Goal: Task Accomplishment & Management: Manage account settings

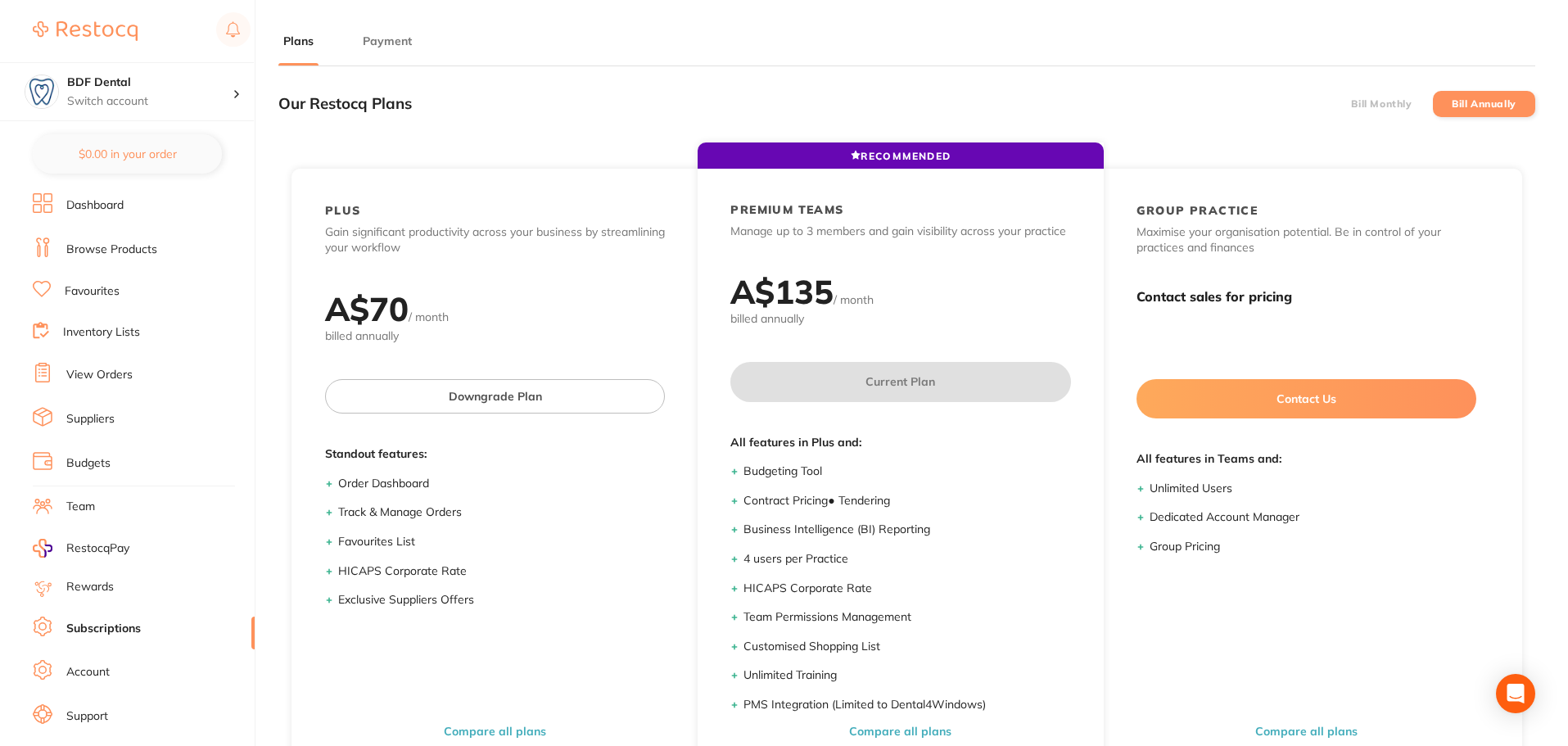
click at [400, 49] on button "Payment" at bounding box center [387, 42] width 59 height 16
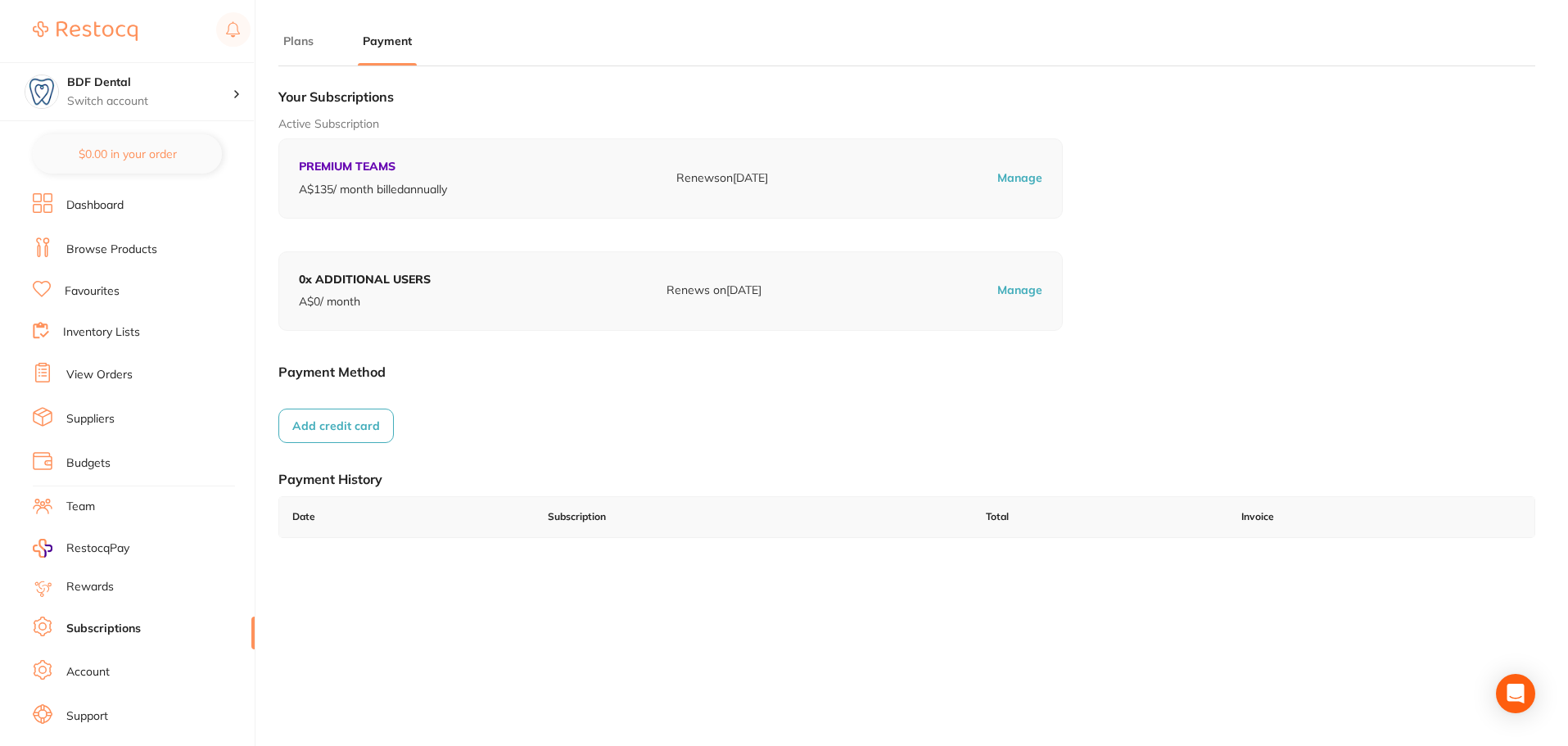
click at [328, 424] on button "Add credit card" at bounding box center [336, 425] width 116 height 34
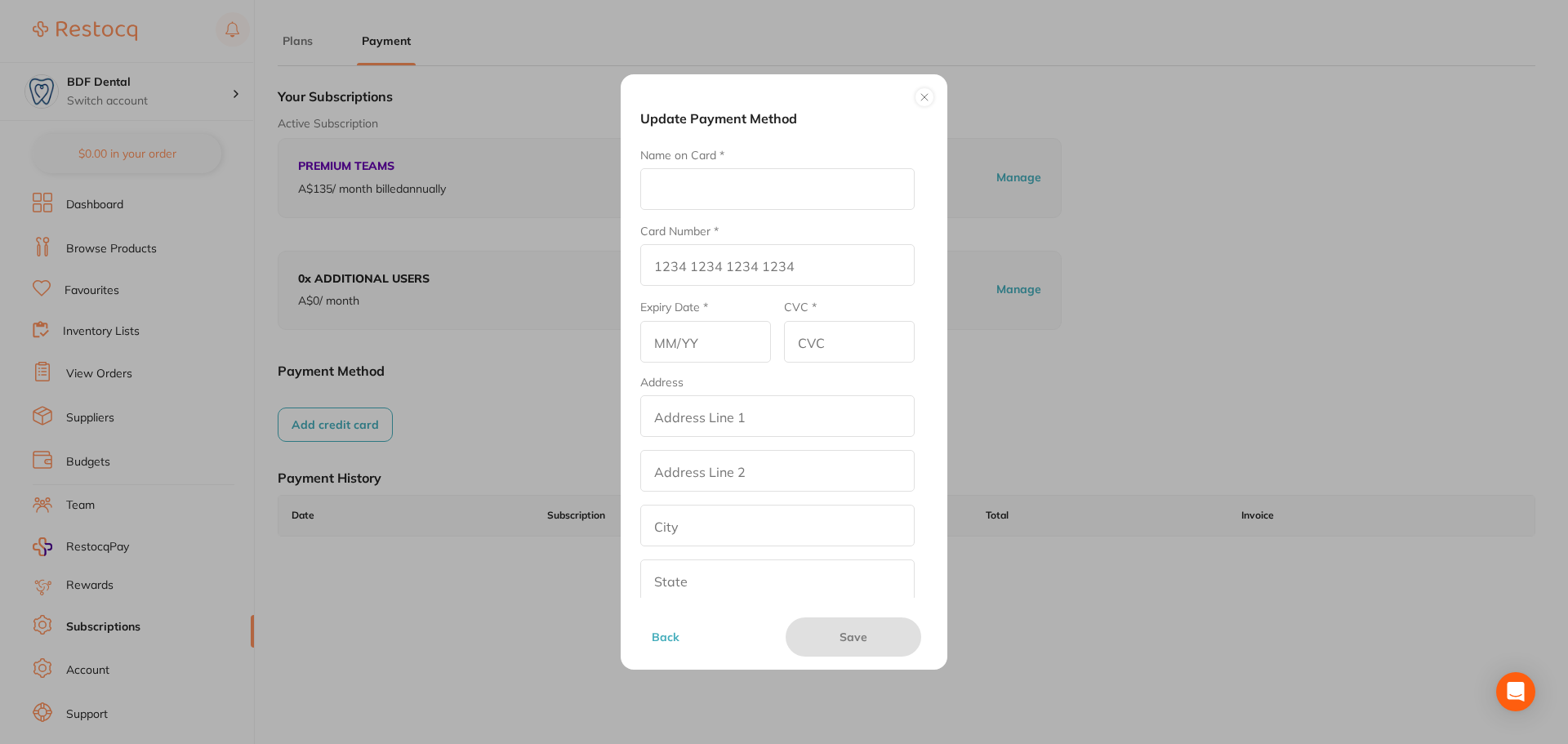
click at [689, 194] on input "Name on Card *" at bounding box center [777, 188] width 275 height 42
type input "[PERSON_NAME]"
type input "3760 1214 3731 074"
type input "05/30"
type input "1932"
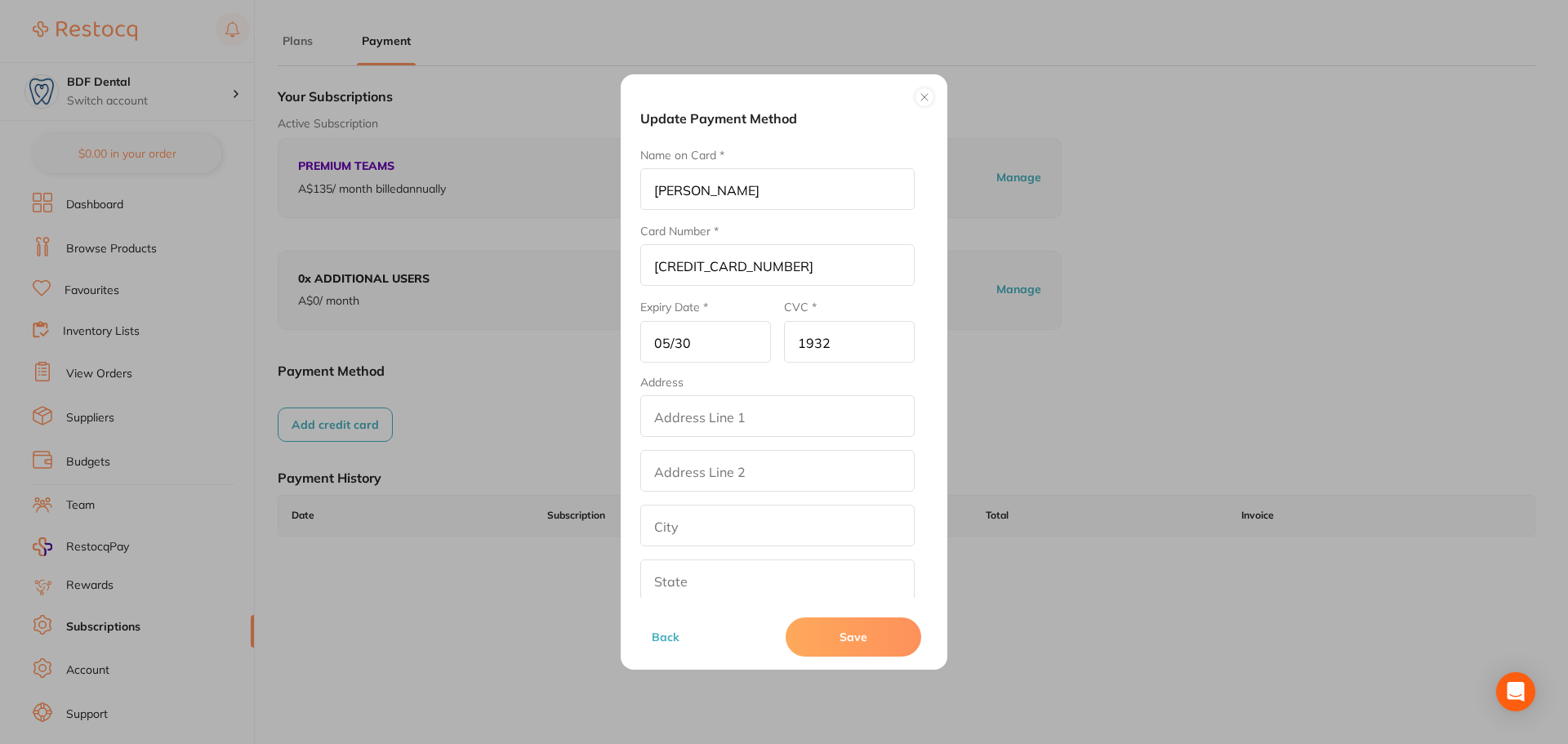
drag, startPoint x: 780, startPoint y: 425, endPoint x: 789, endPoint y: 415, distance: 13.5
click at [782, 423] on input "addressLineOne" at bounding box center [777, 415] width 275 height 42
type input "Suite 3/32-40 William St"
type input "Beaudesert"
type input "Queensland"
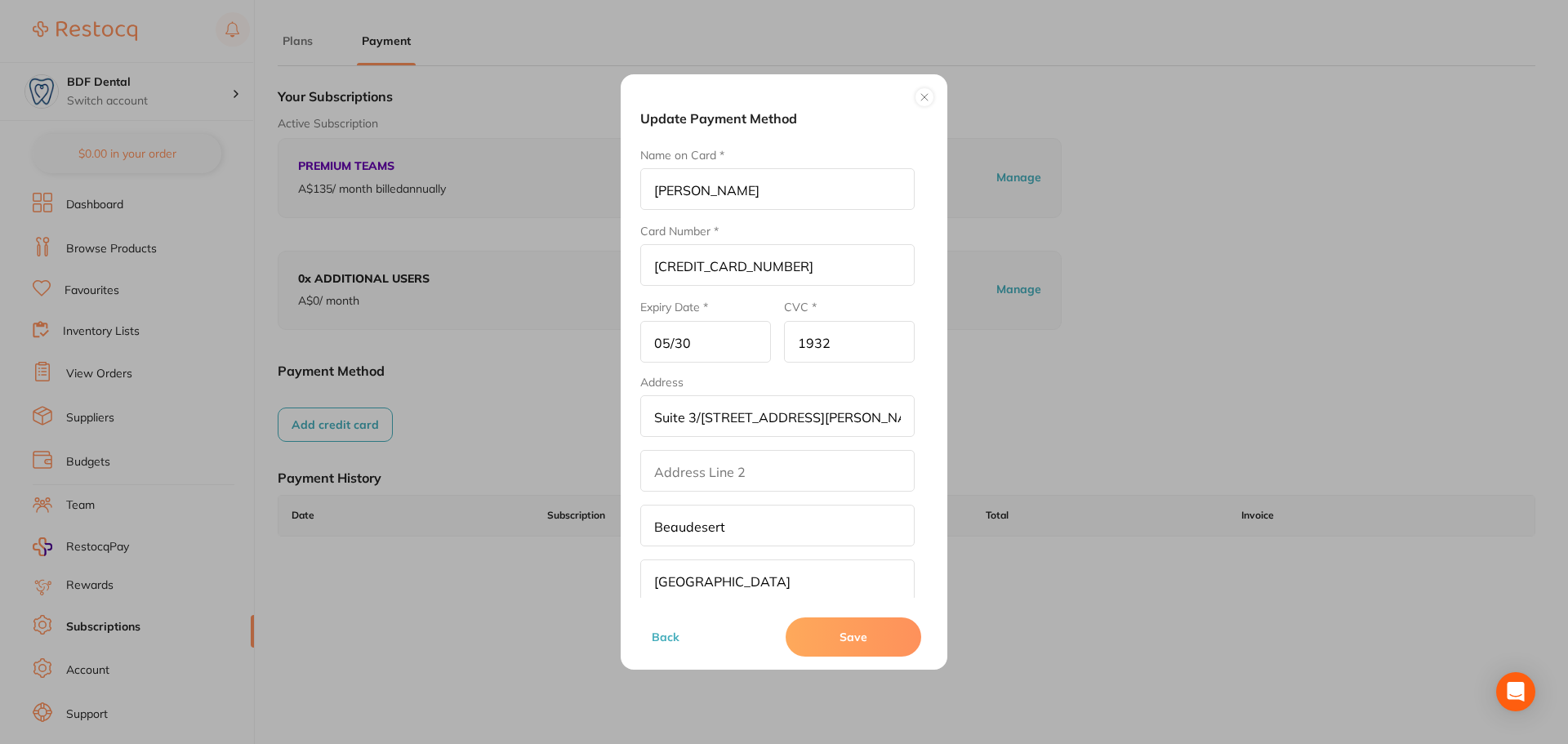
type input "4285"
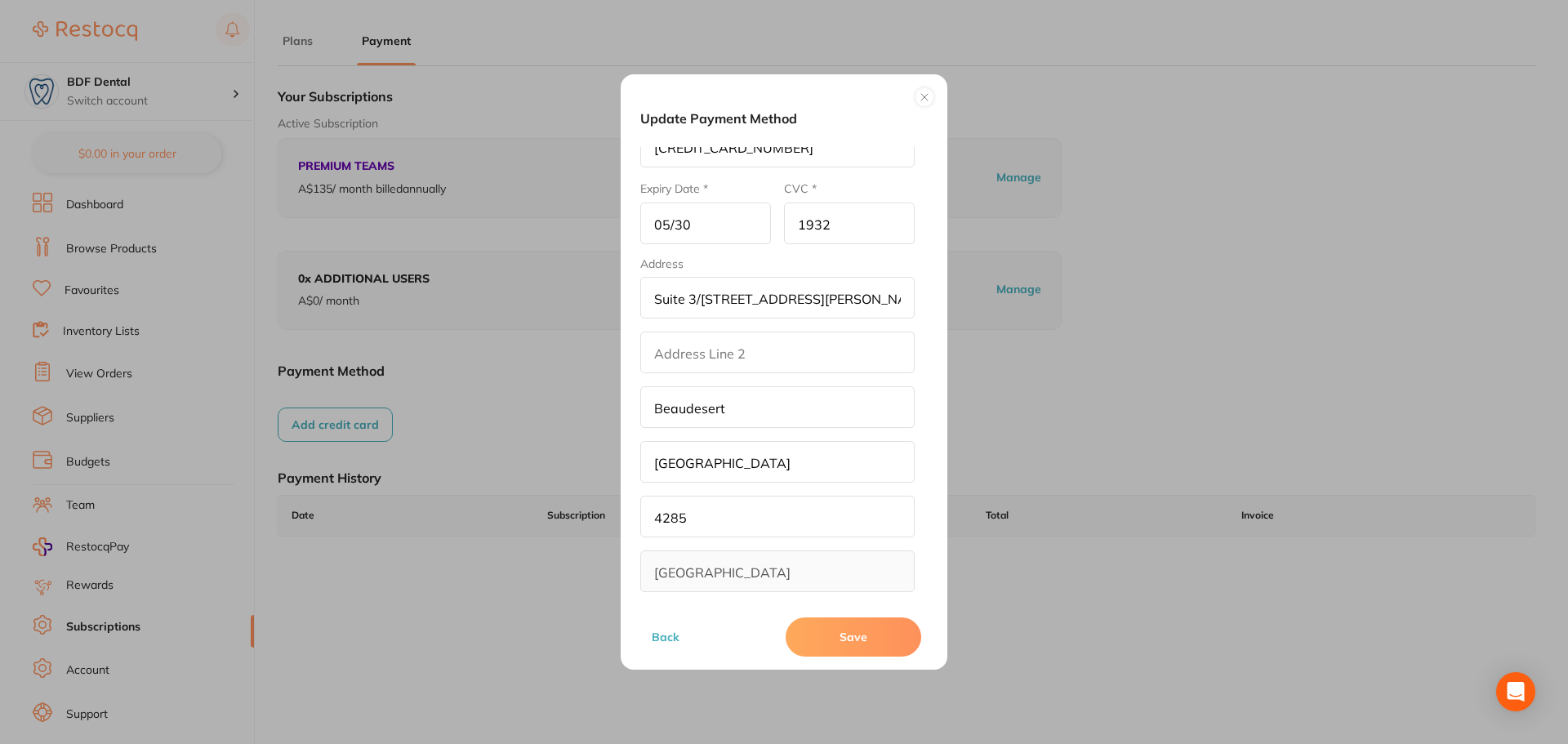
scroll to position [132, 0]
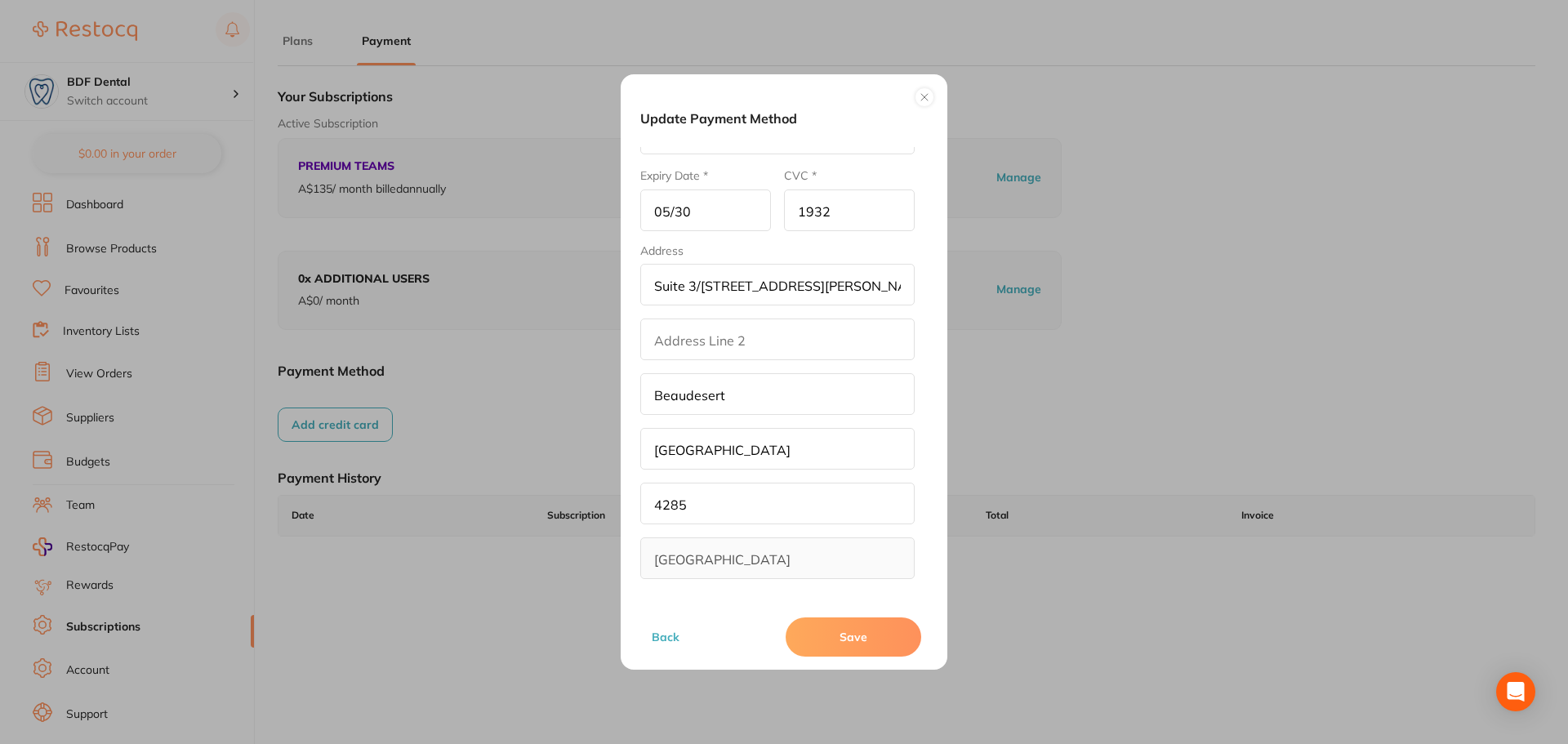
click at [867, 622] on button "Save" at bounding box center [854, 636] width 136 height 39
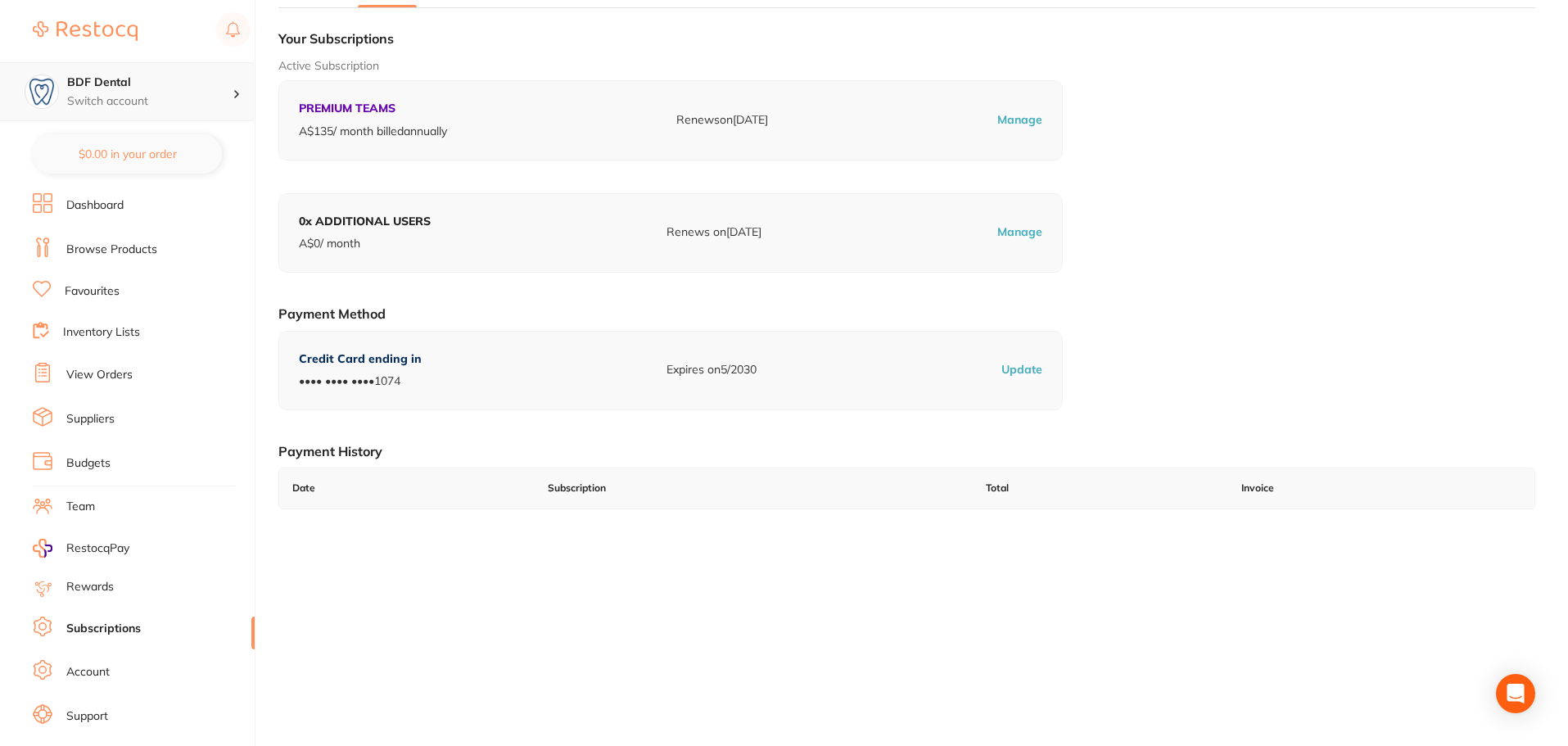
click at [187, 72] on div "BDF Dental Switch account" at bounding box center [126, 91] width 254 height 59
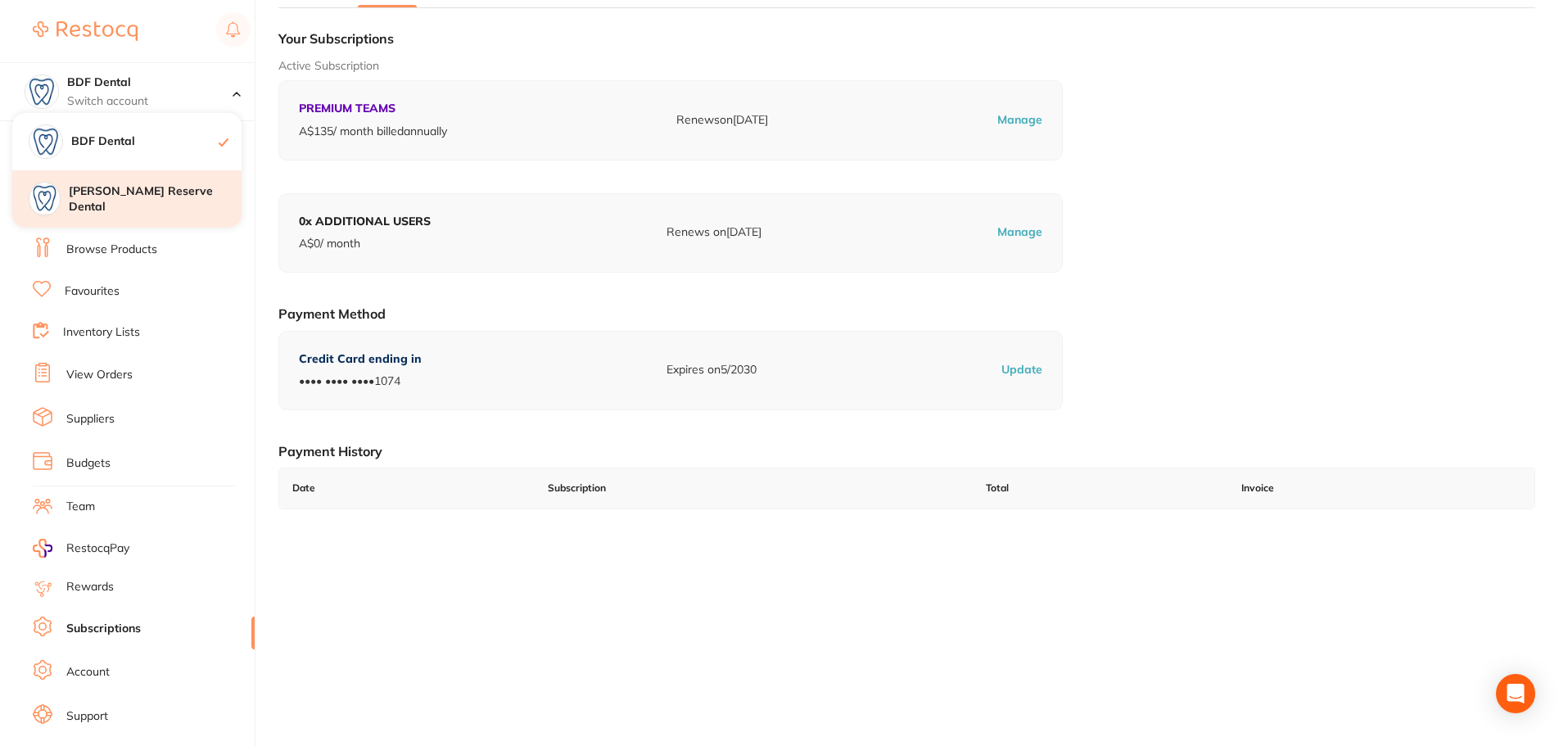
click at [152, 199] on h4 "[PERSON_NAME] Reserve Dental" at bounding box center [156, 199] width 173 height 32
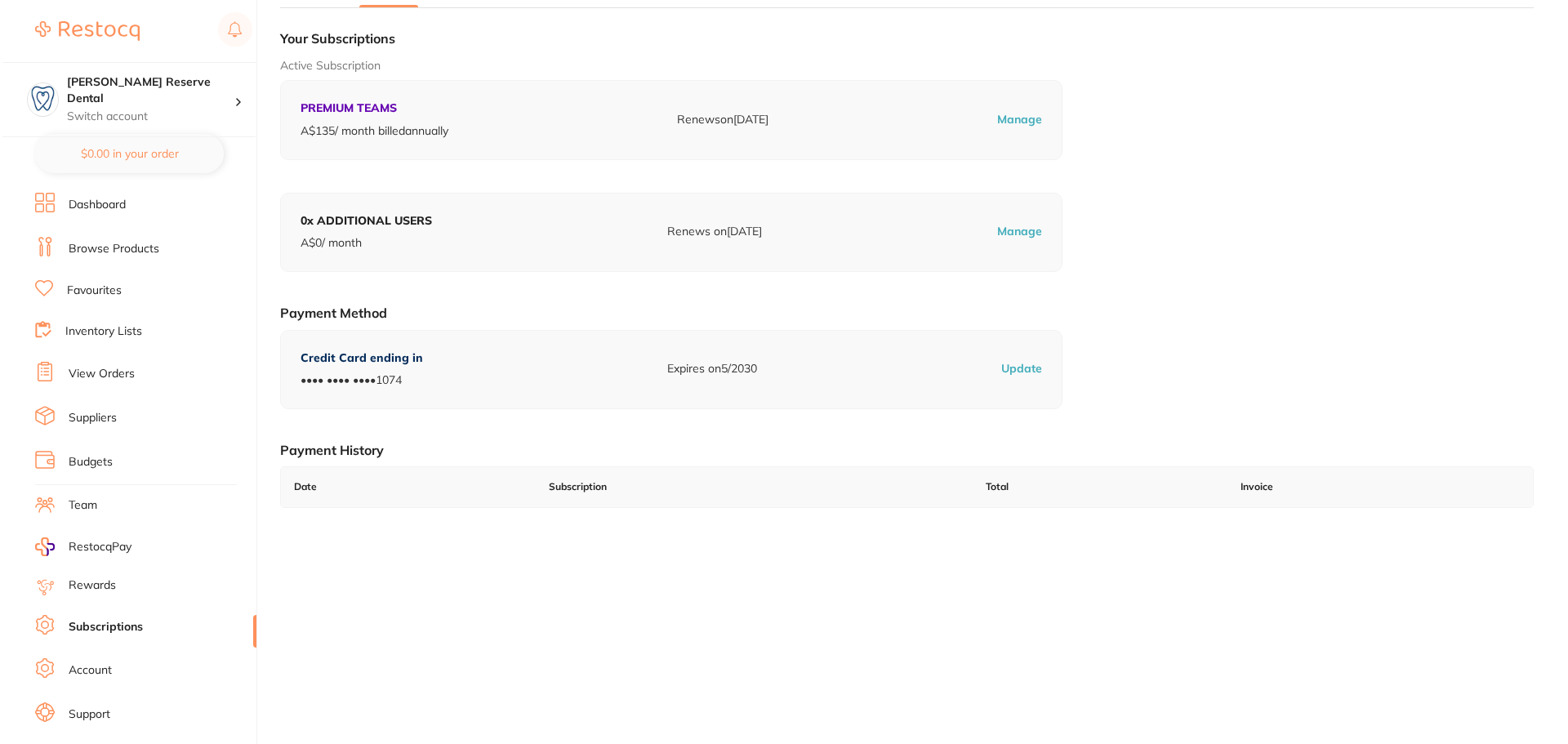
scroll to position [0, 0]
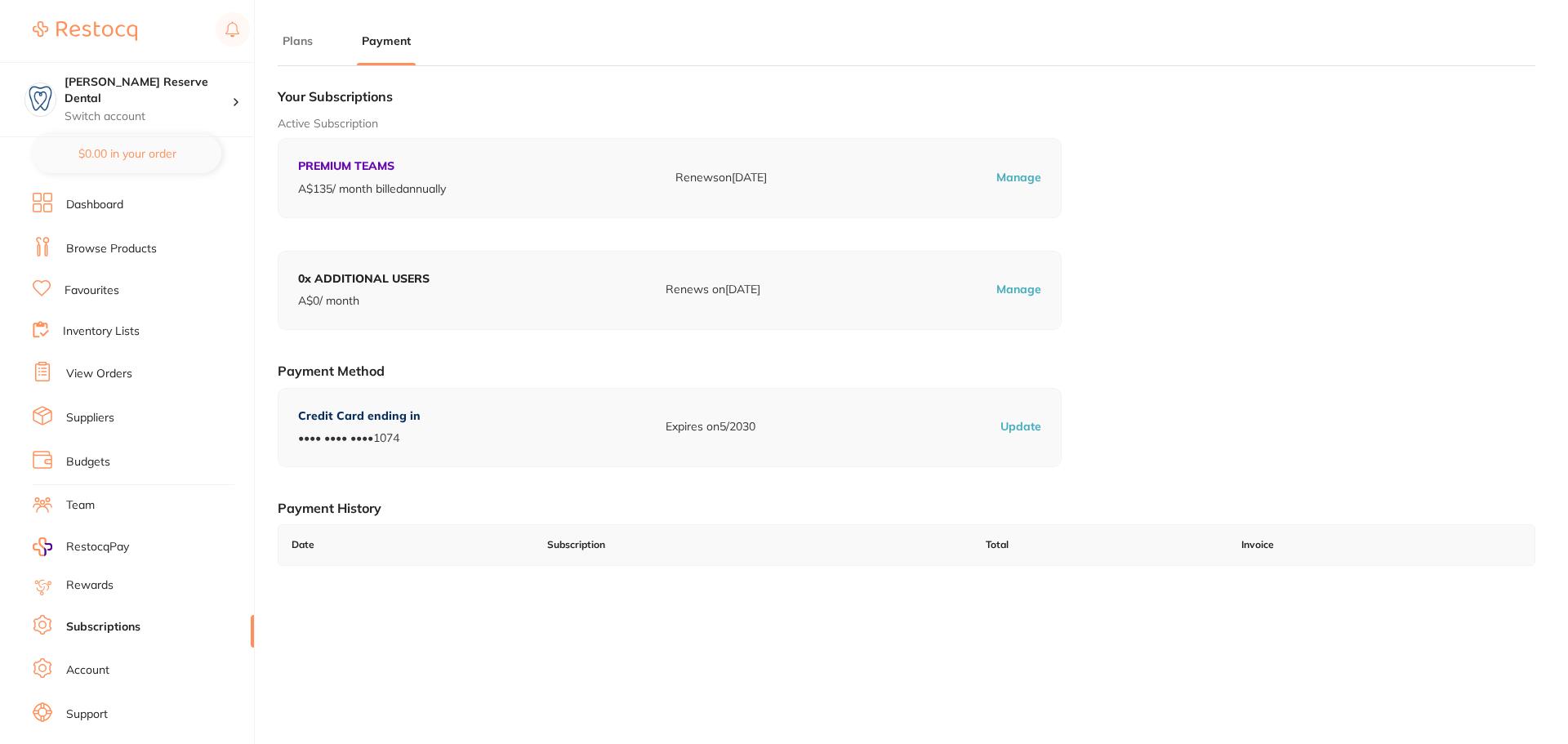
checkbox input "false"
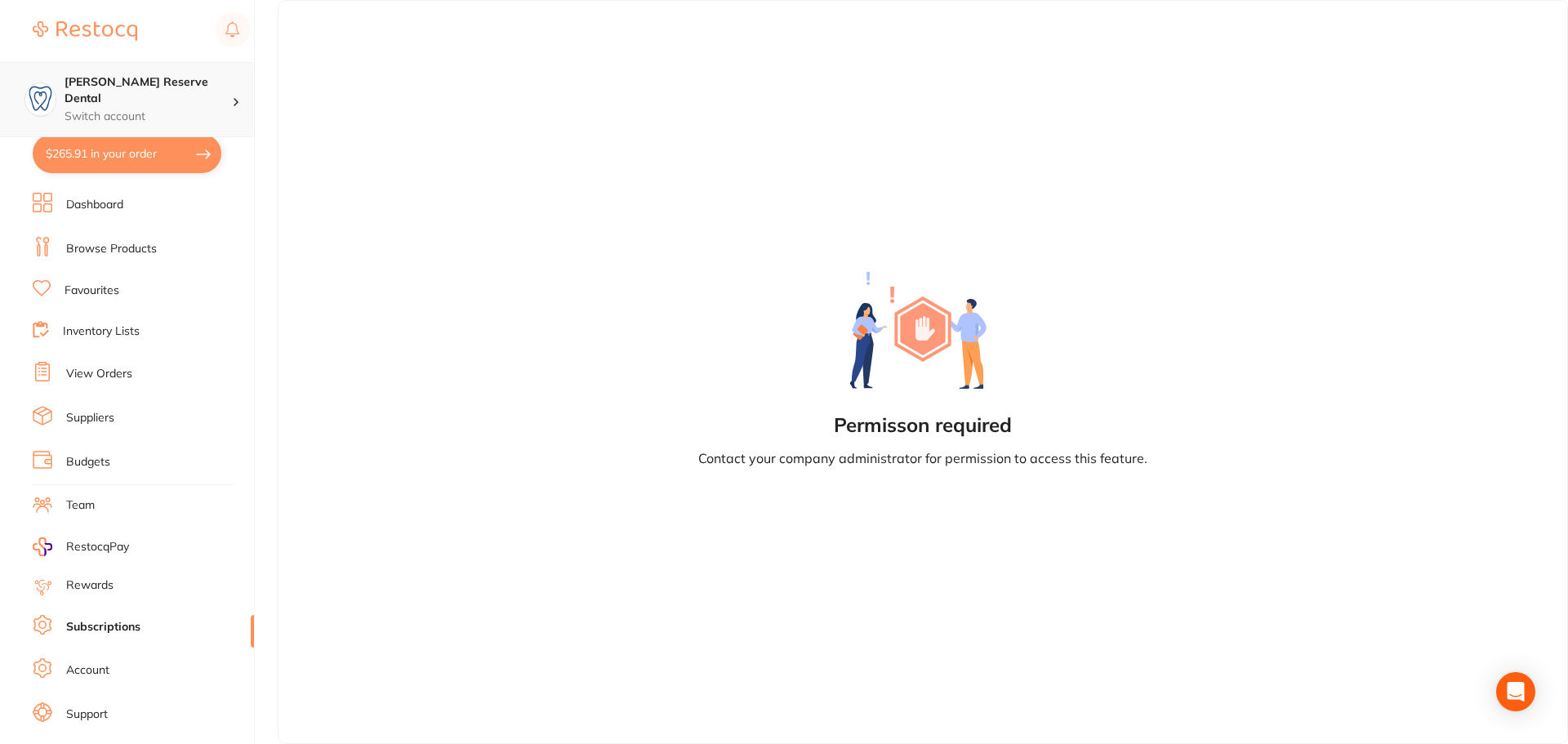
click at [175, 78] on h4 "[PERSON_NAME] Reserve Dental" at bounding box center [148, 90] width 168 height 32
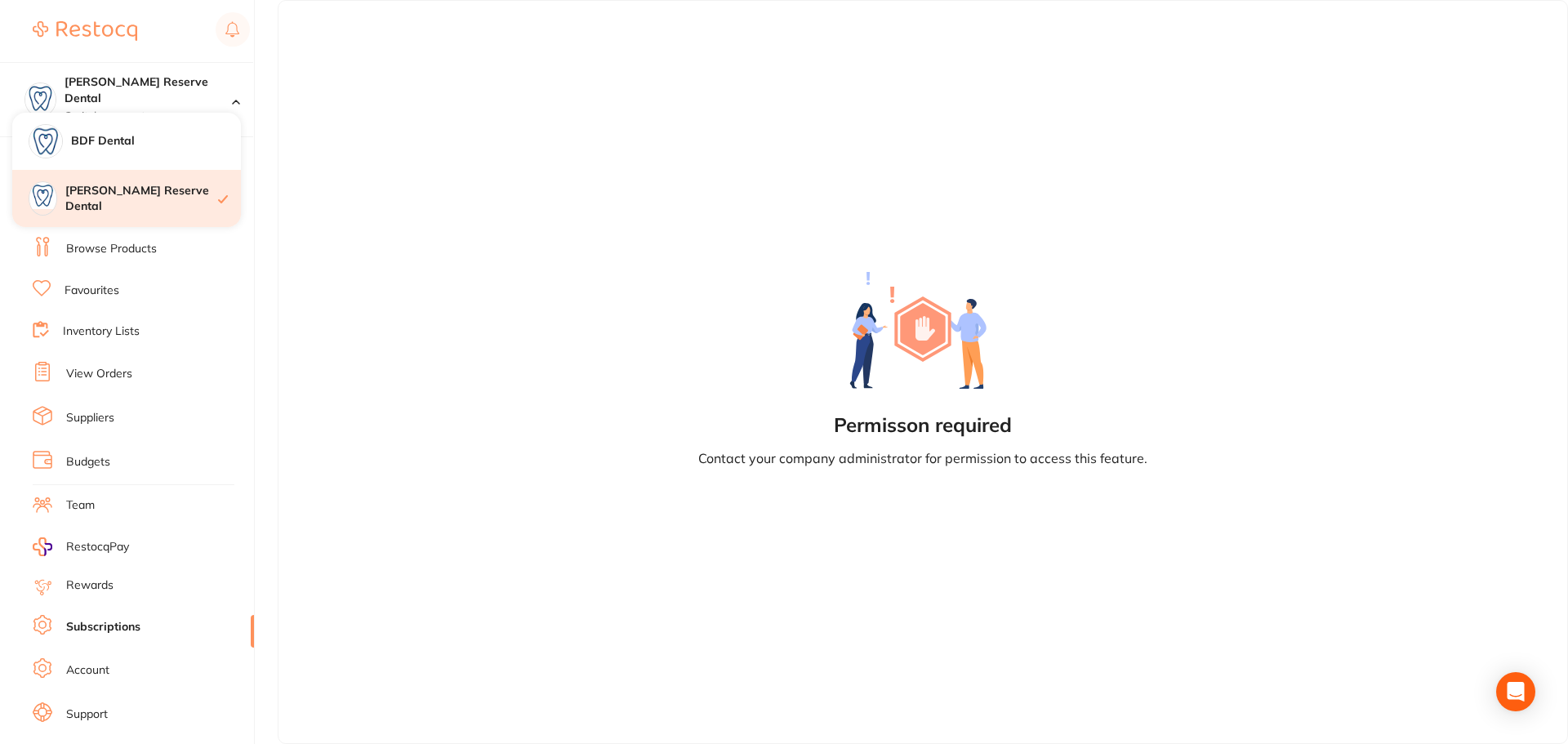
click at [189, 198] on h4 "[PERSON_NAME] Reserve Dental" at bounding box center [141, 199] width 152 height 32
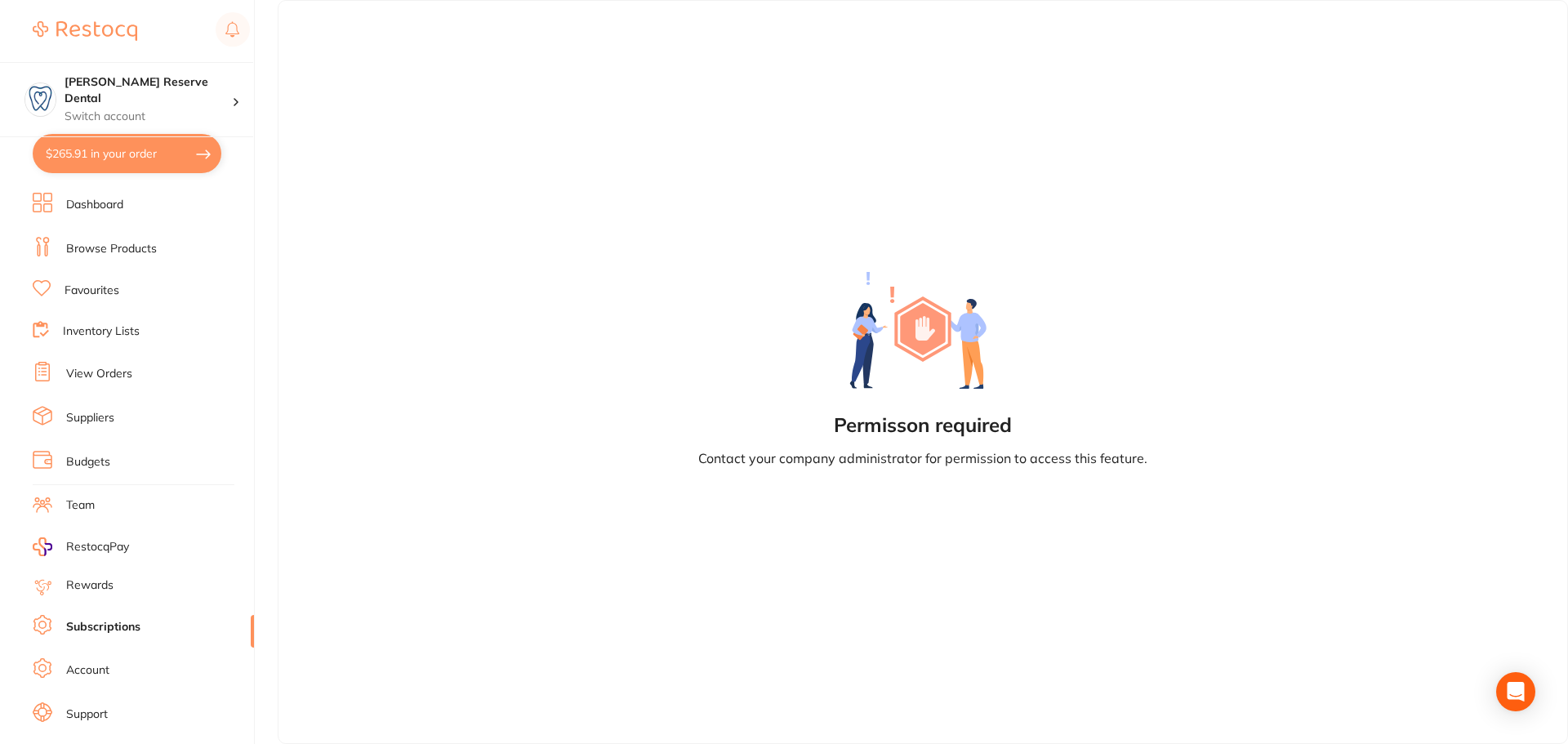
click at [147, 494] on ul "Dashboard Browse Products Favourites Inventory Lists View Orders Suppliers Budg…" at bounding box center [144, 474] width 221 height 564
click at [147, 494] on li "Team" at bounding box center [144, 504] width 221 height 24
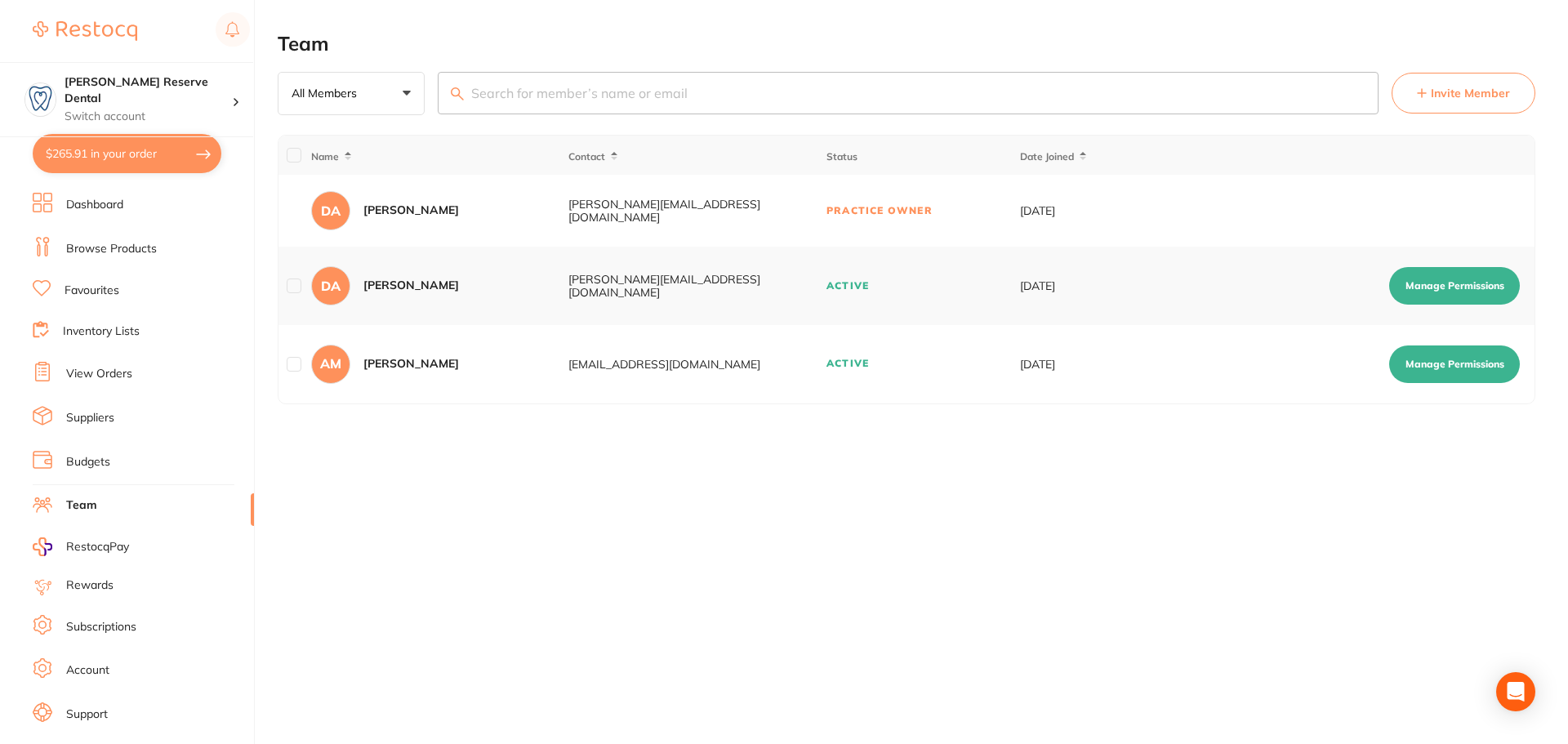
click at [855, 210] on td "Practice Owner" at bounding box center [923, 210] width 194 height 72
click at [1471, 287] on button "Manage Permissions" at bounding box center [1454, 285] width 131 height 38
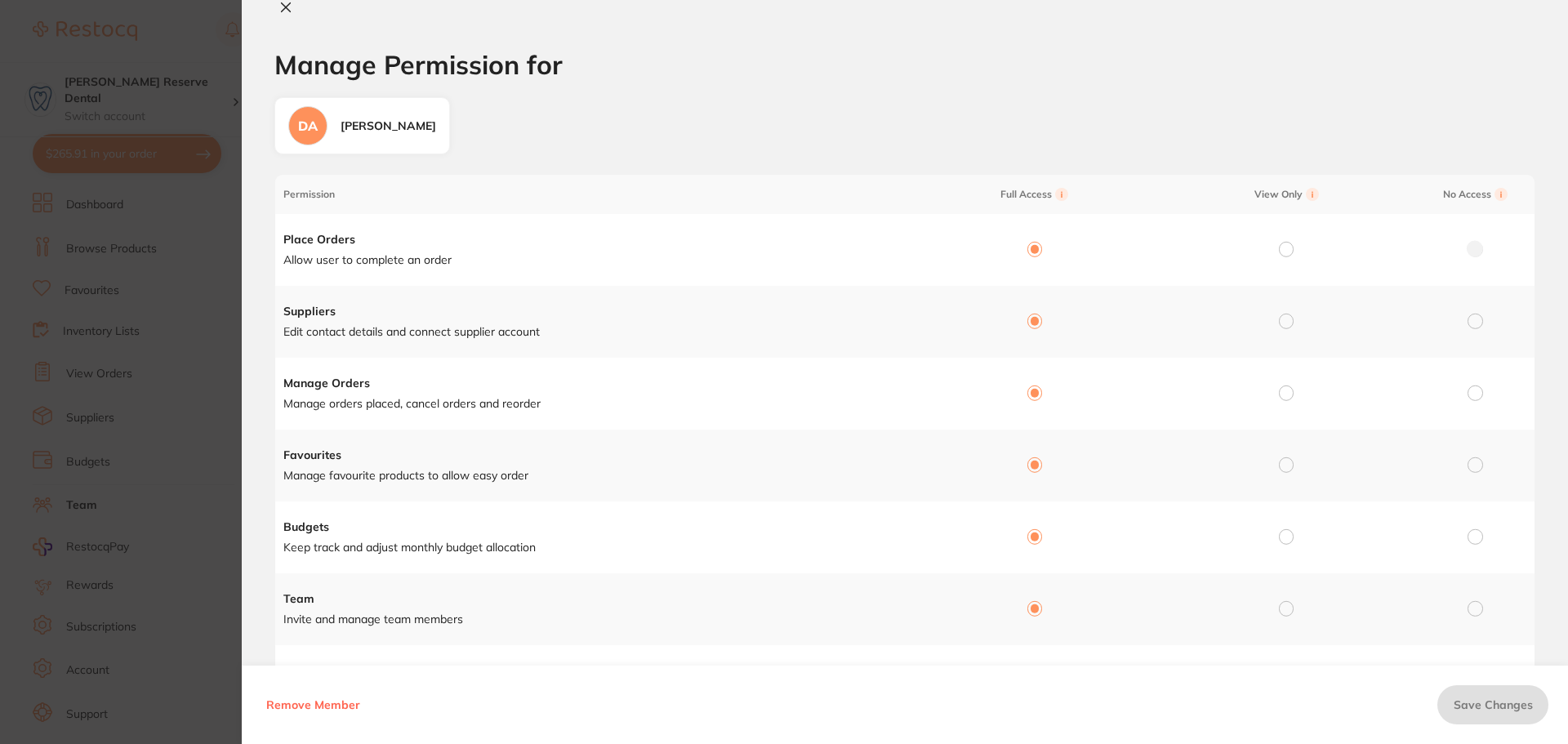
click at [285, 6] on icon at bounding box center [285, 7] width 9 height 9
checkbox input "false"
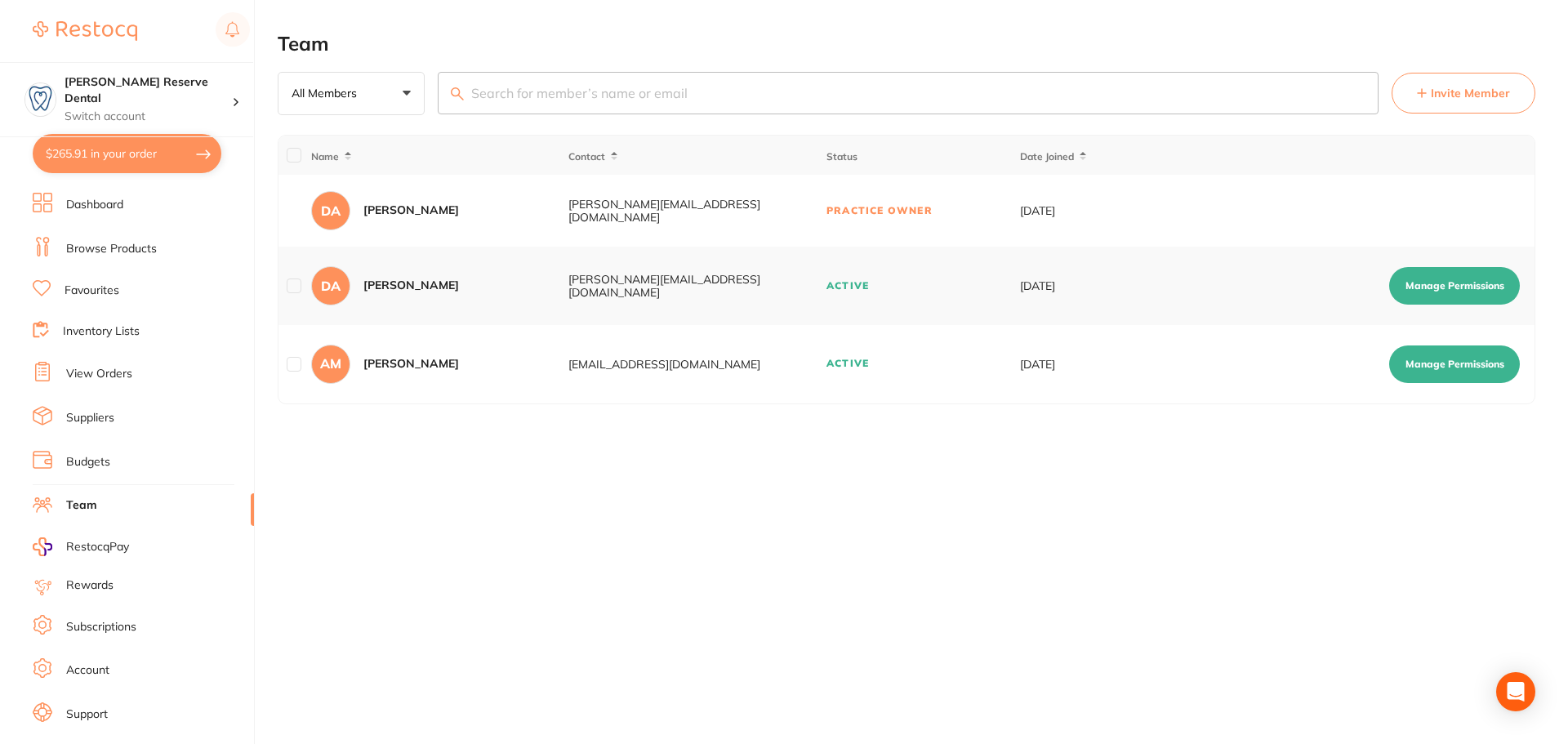
click at [408, 210] on div "[PERSON_NAME]" at bounding box center [411, 210] width 95 height 16
click at [307, 214] on td at bounding box center [294, 210] width 32 height 72
click at [180, 109] on p "Switch account" at bounding box center [148, 116] width 168 height 16
click at [124, 635] on li "Subscriptions" at bounding box center [144, 627] width 221 height 24
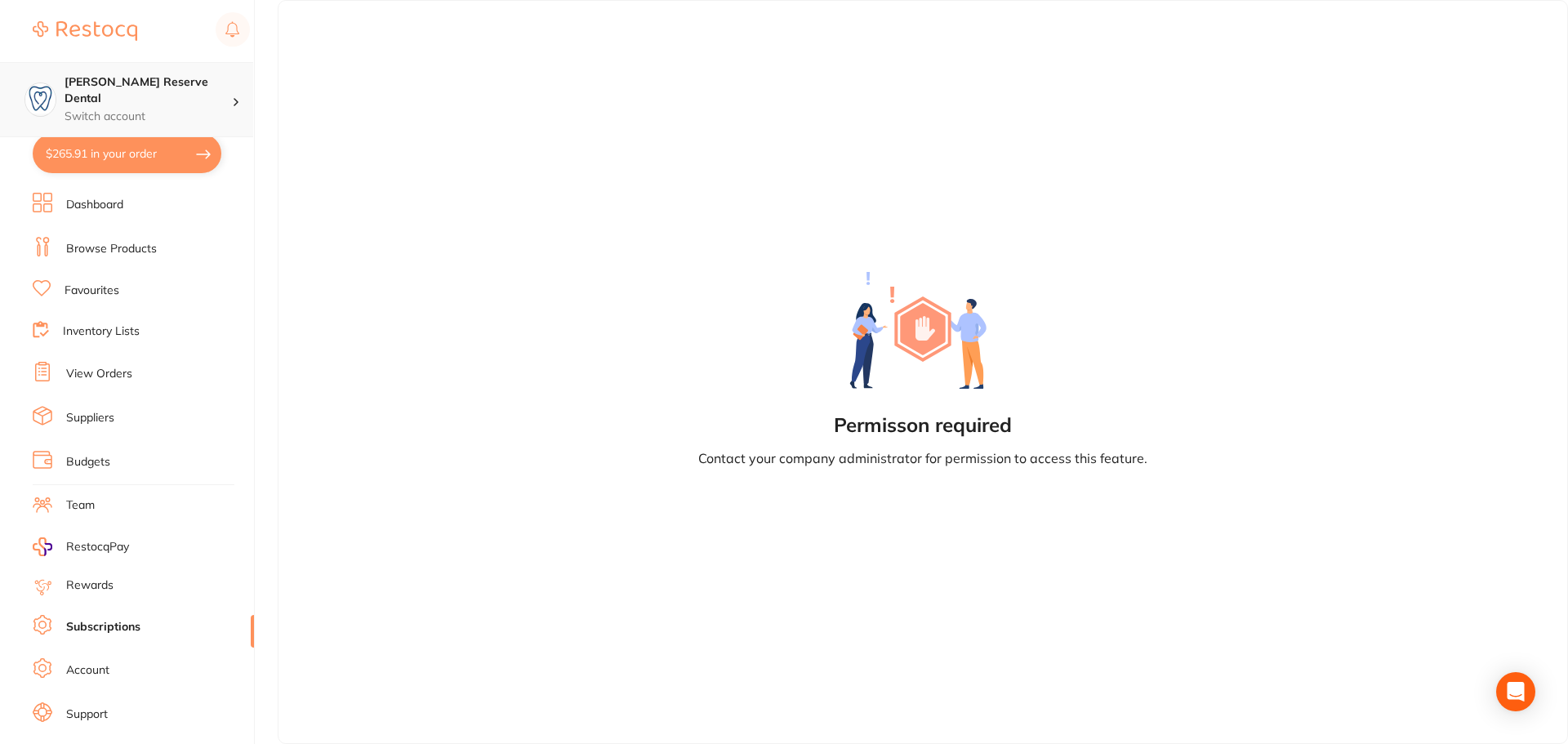
click at [131, 80] on h4 "[PERSON_NAME] Reserve Dental" at bounding box center [148, 90] width 168 height 32
click at [140, 81] on h4 "[PERSON_NAME] Reserve Dental" at bounding box center [148, 90] width 168 height 32
click at [242, 98] on div at bounding box center [243, 99] width 21 height 15
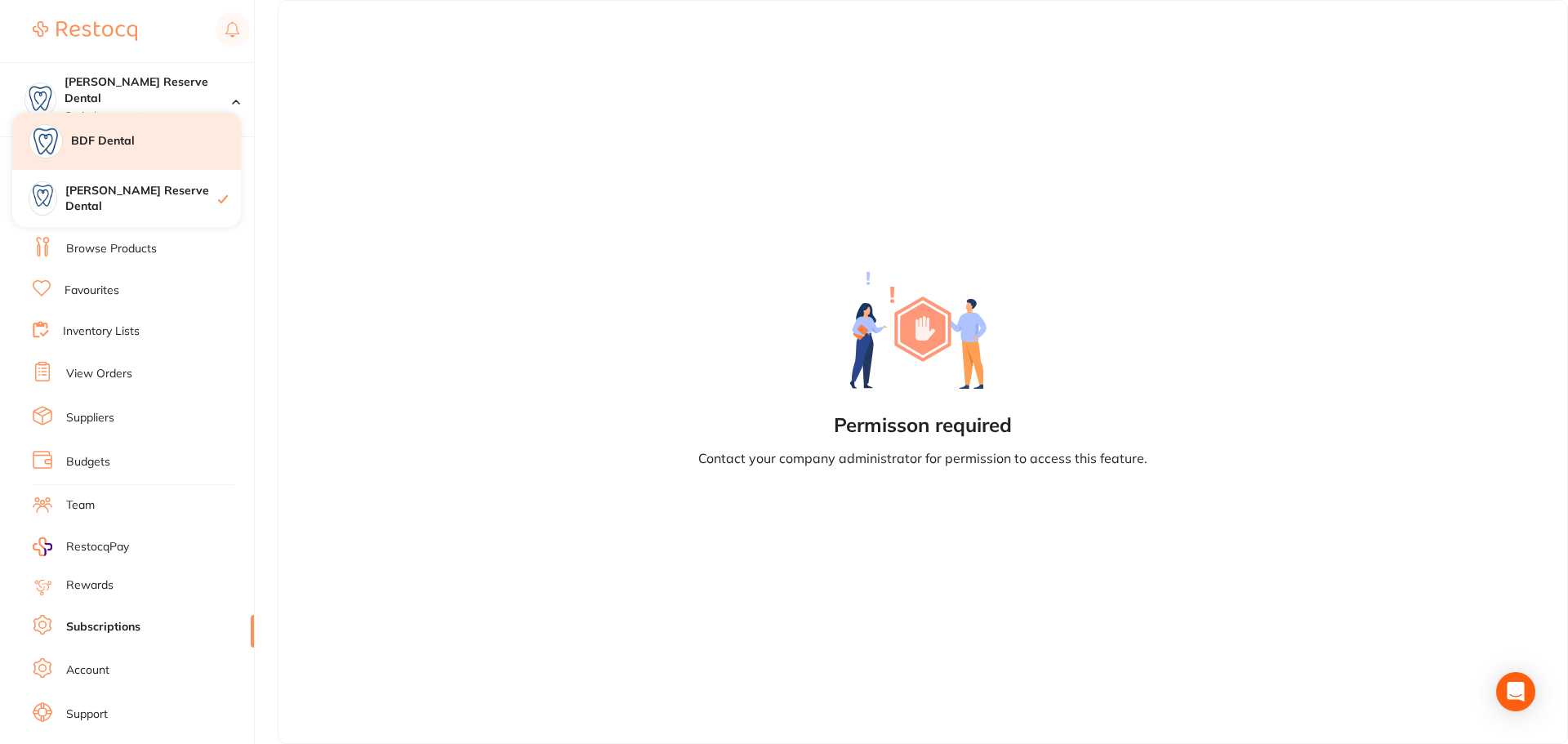
click at [192, 132] on div "BDF Dental" at bounding box center [127, 141] width 229 height 57
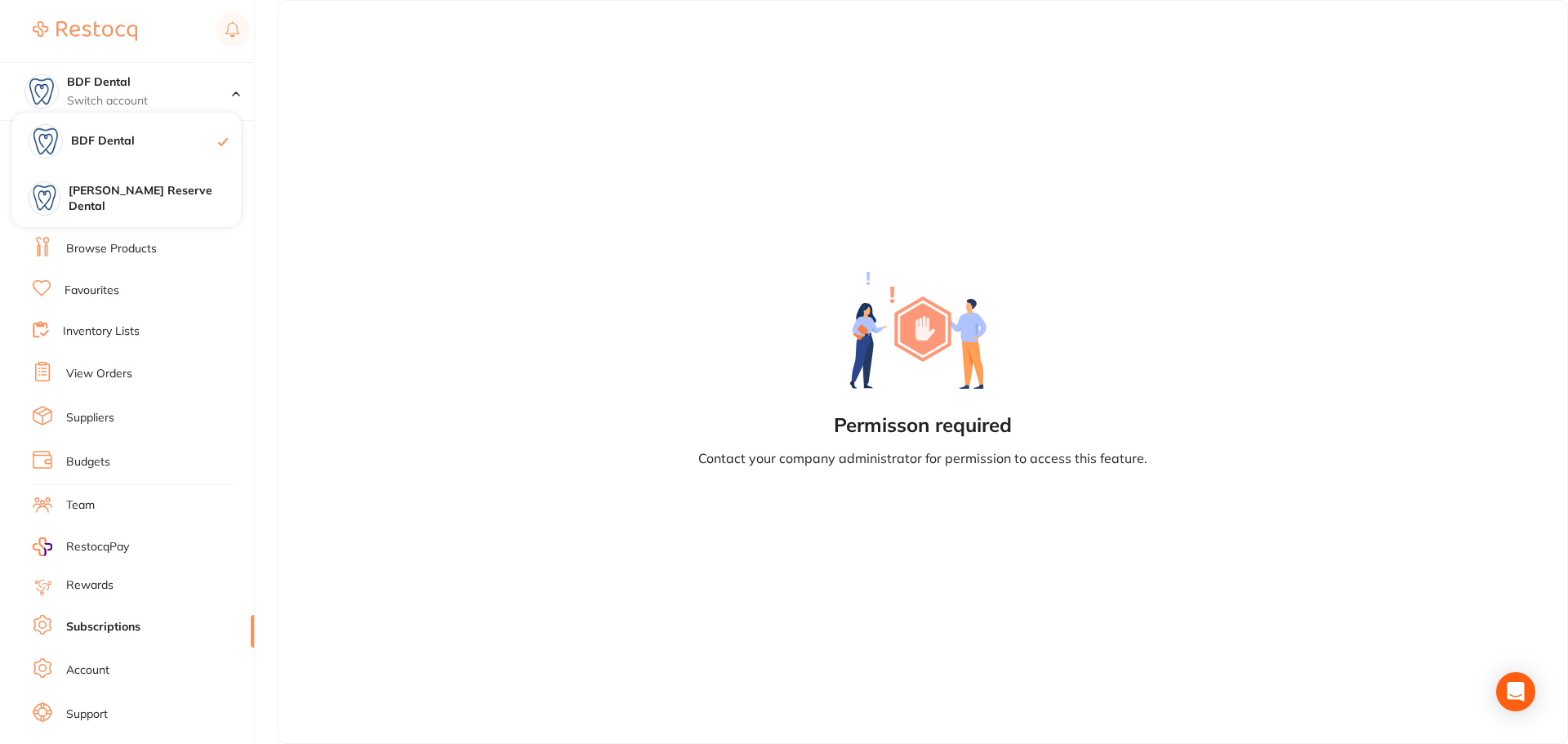
checkbox input "true"
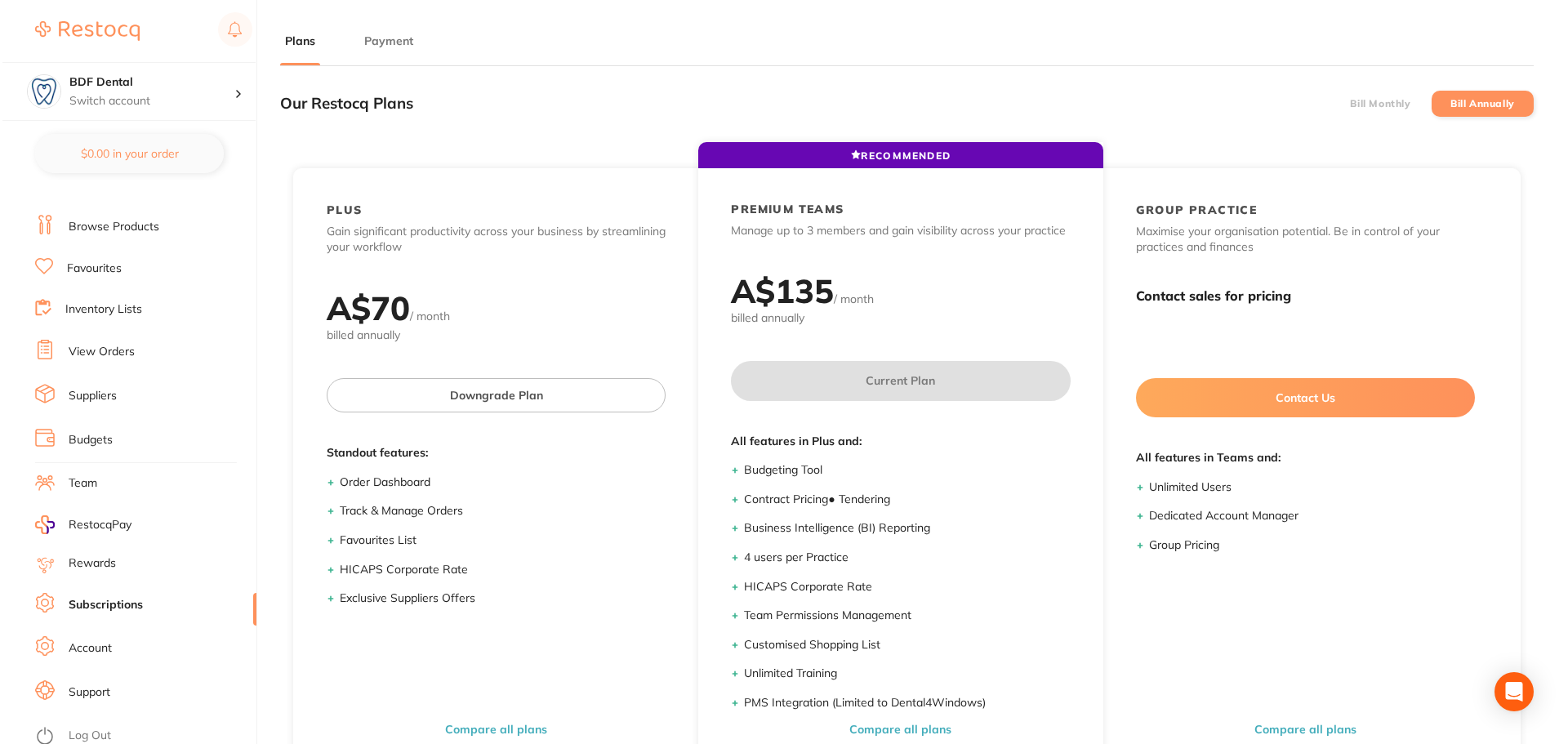
scroll to position [28, 0]
click at [112, 716] on ul "Dashboard Browse Products Favourites Inventory Lists View Orders Suppliers Budg…" at bounding box center [144, 446] width 221 height 564
click at [111, 721] on li "Log Out" at bounding box center [141, 729] width 216 height 24
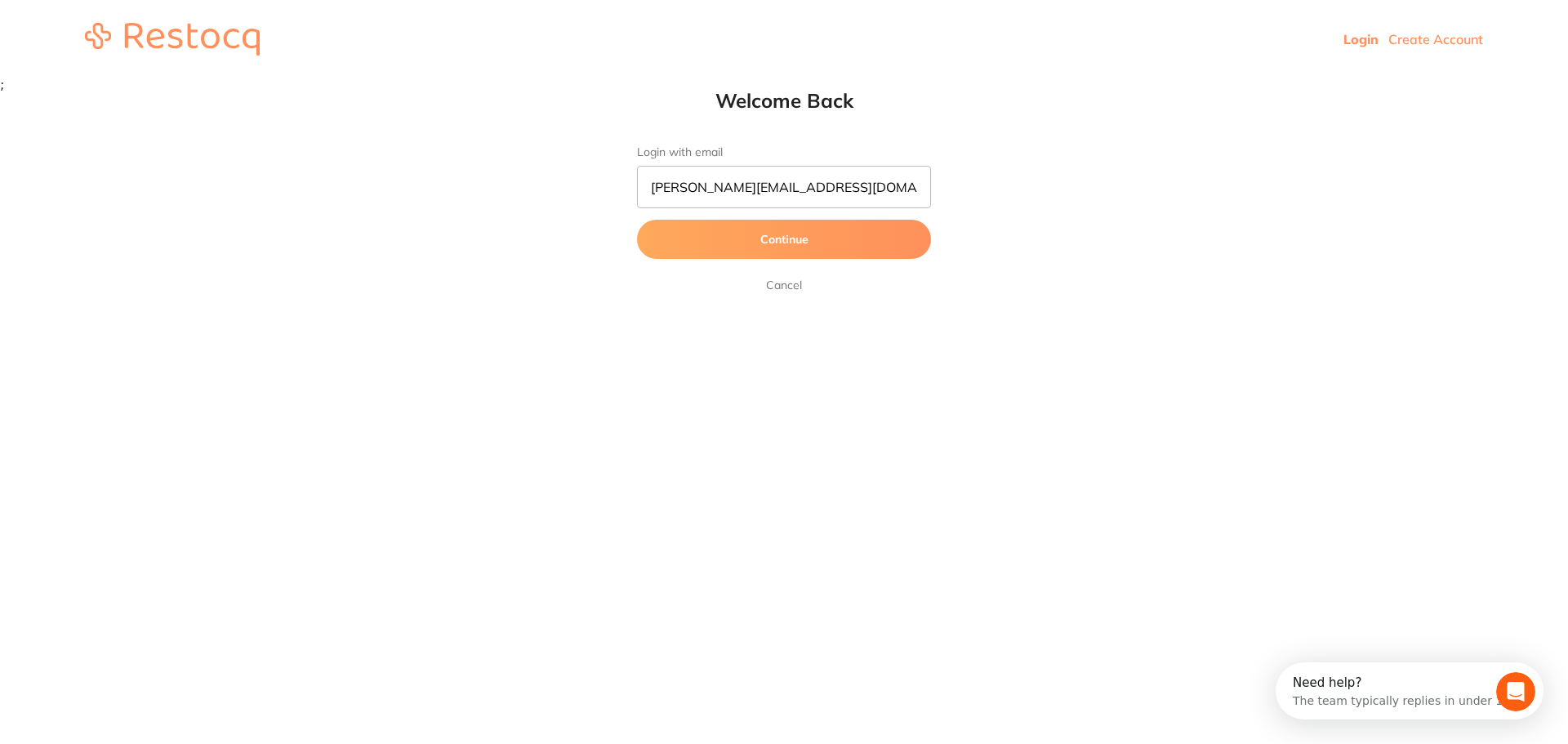
type input "[PERSON_NAME][EMAIL_ADDRESS][DOMAIN_NAME]"
click at [812, 238] on button "Continue" at bounding box center [784, 239] width 294 height 39
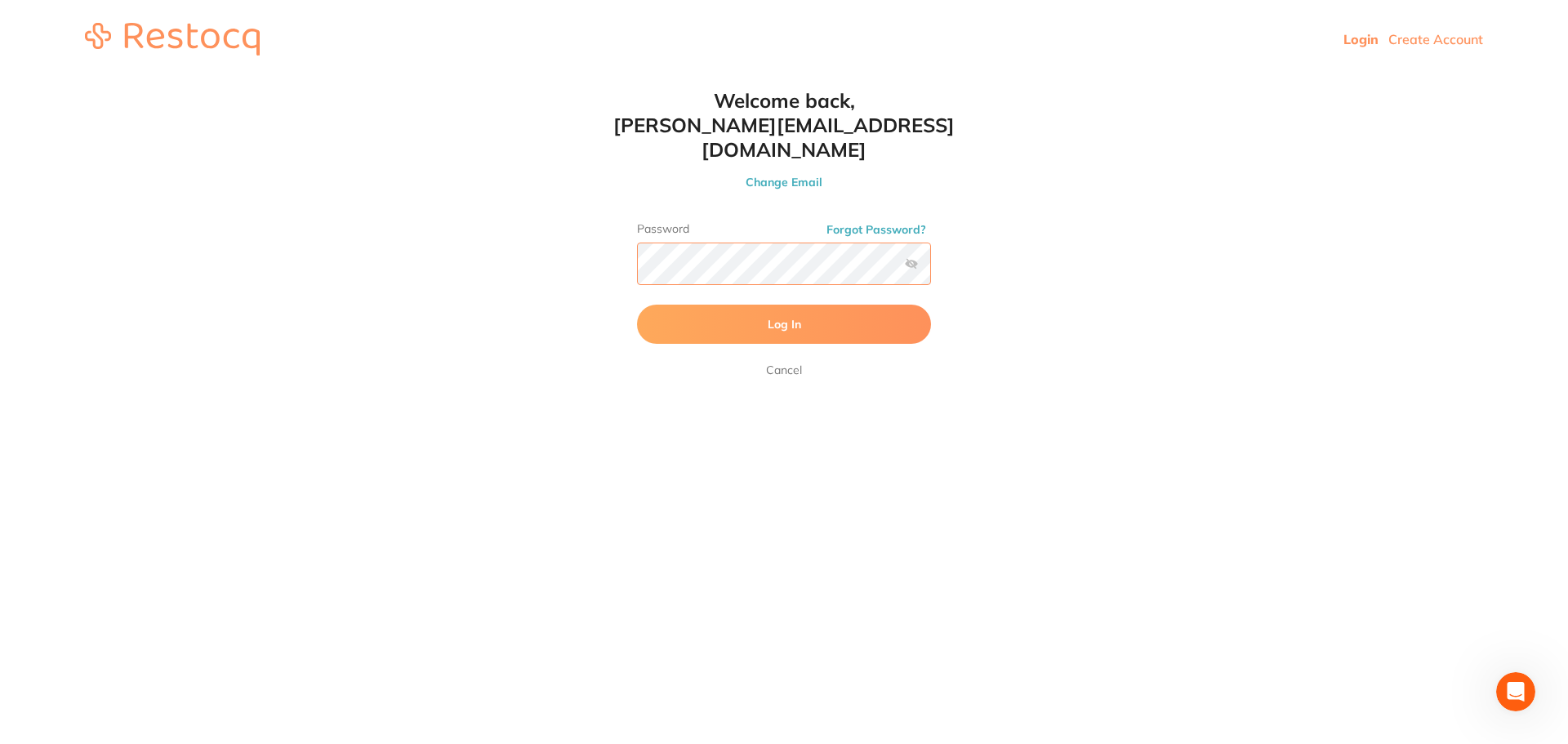
click at [637, 305] on button "Log In" at bounding box center [784, 324] width 294 height 39
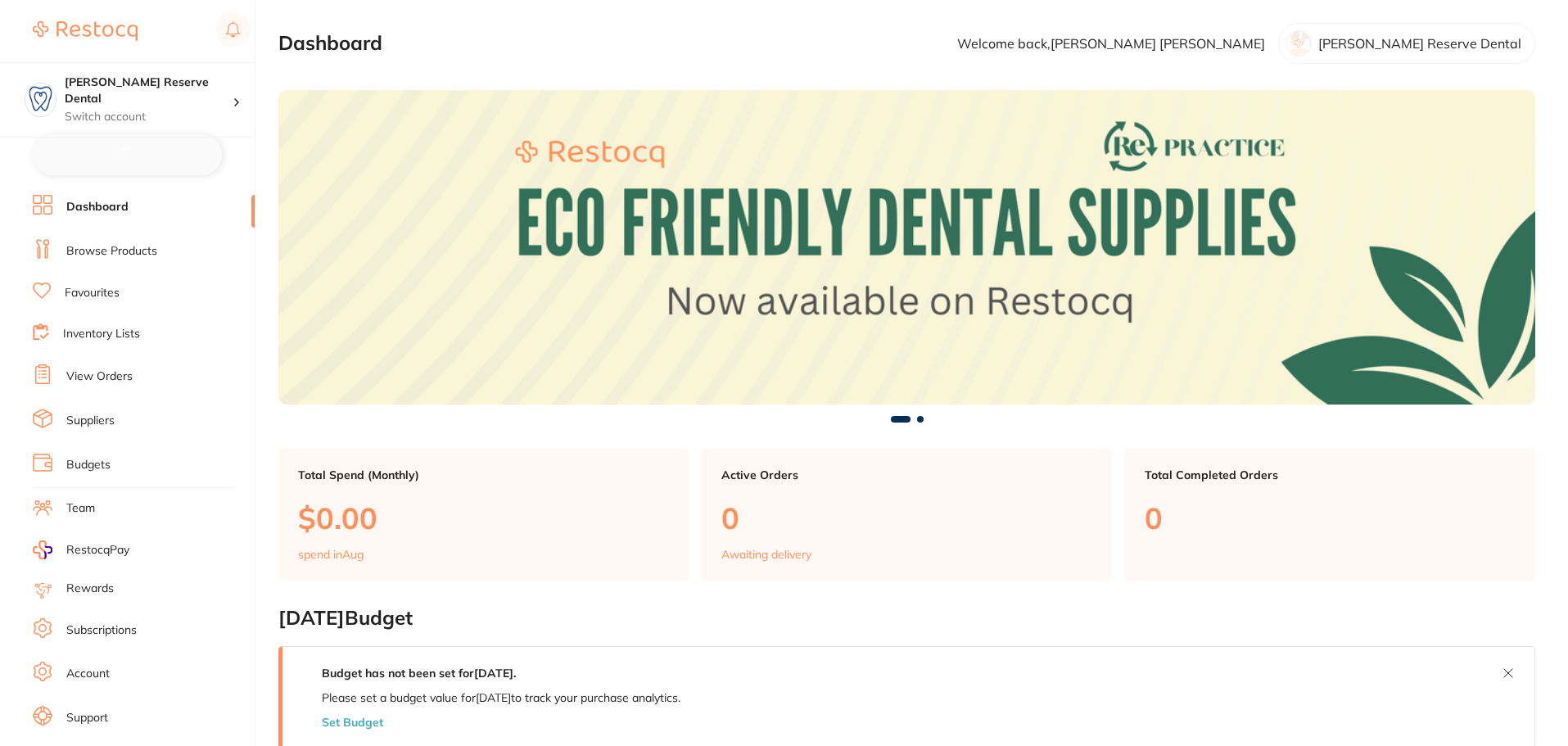
checkbox input "false"
click at [134, 621] on link "Subscriptions" at bounding box center [101, 628] width 70 height 17
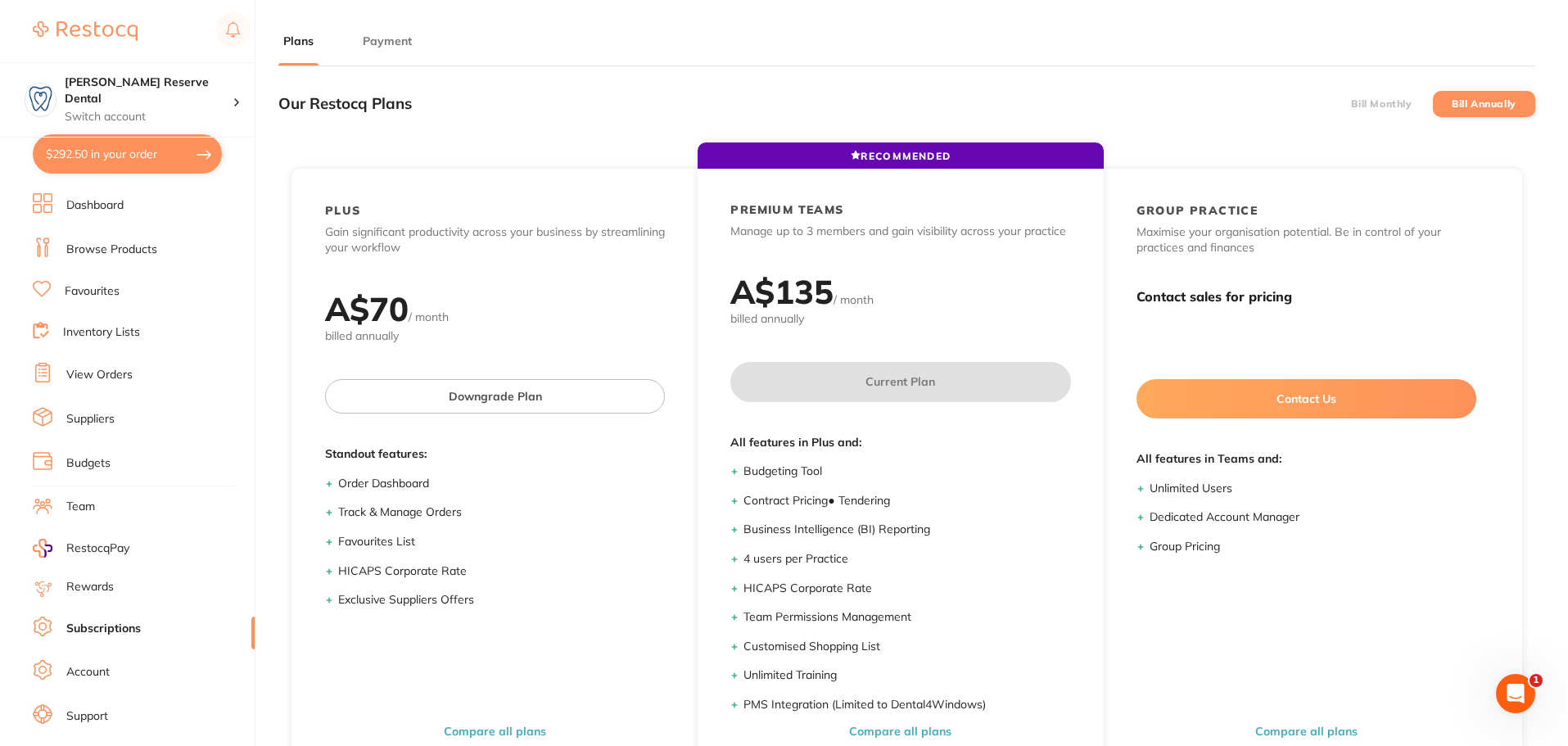
click at [398, 34] on button "Payment" at bounding box center [387, 42] width 59 height 16
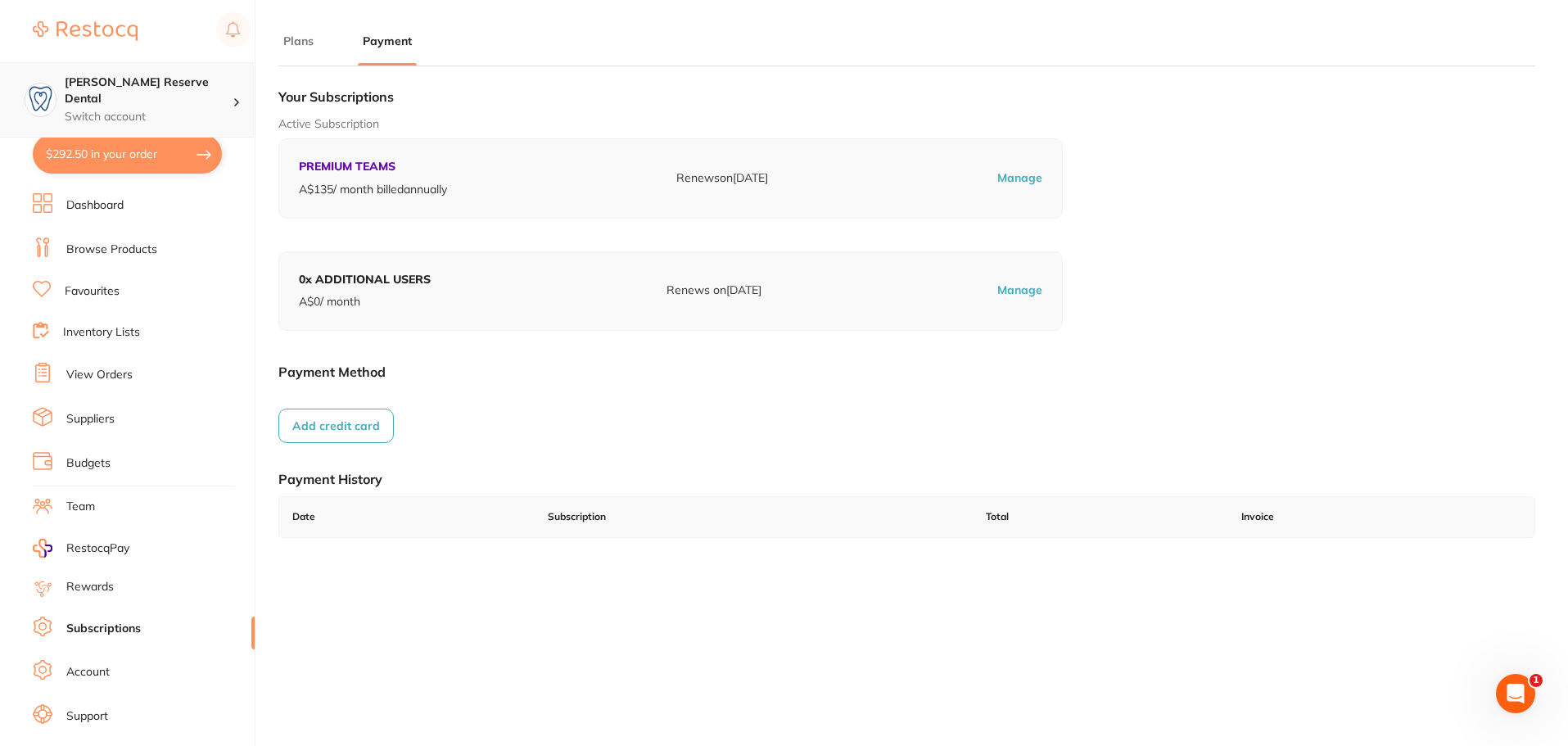
click at [153, 109] on p "Switch account" at bounding box center [149, 117] width 168 height 17
click at [155, 143] on h4 "[PERSON_NAME] Reserve Dental" at bounding box center [141, 142] width 153 height 32
